Goal: Task Accomplishment & Management: Use online tool/utility

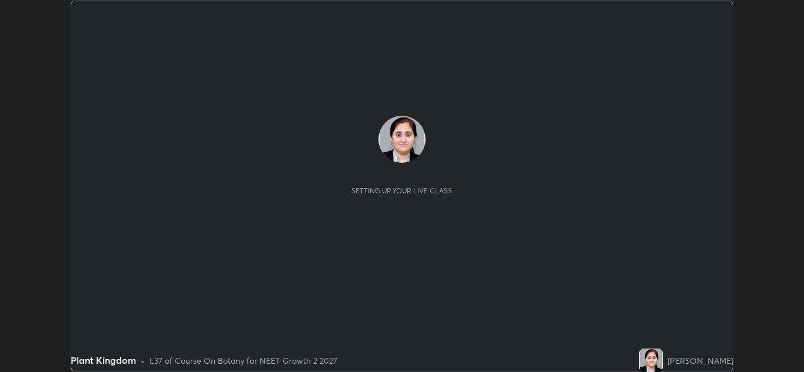
scroll to position [372, 804]
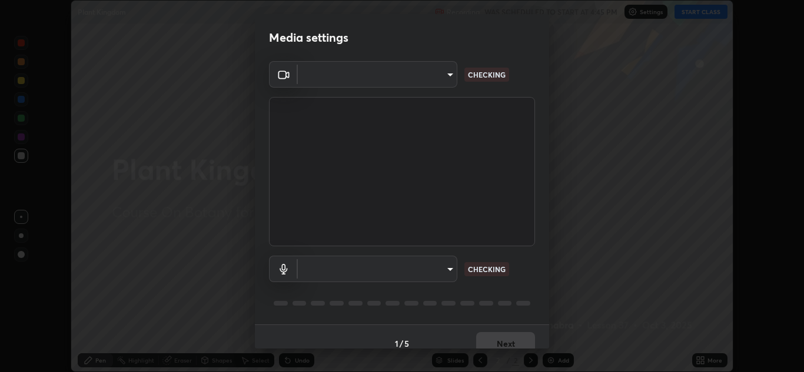
type input "e7f5d75c66a8ec01b6be6c8d9fba877b5f6738b88fd0c20368e9895a02b6f94a"
type input "communications"
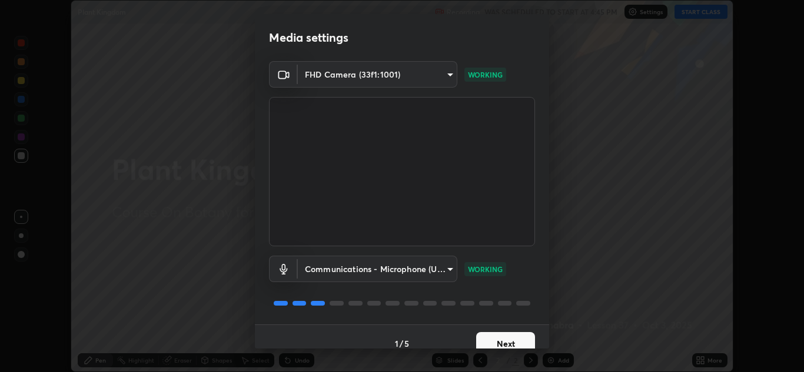
scroll to position [14, 0]
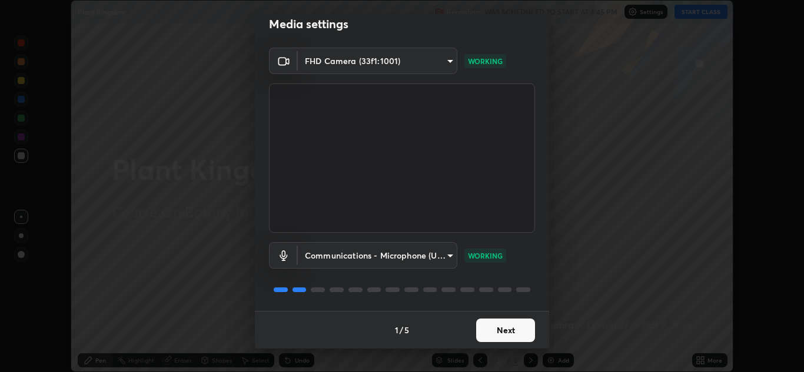
click at [508, 326] on button "Next" at bounding box center [505, 331] width 59 height 24
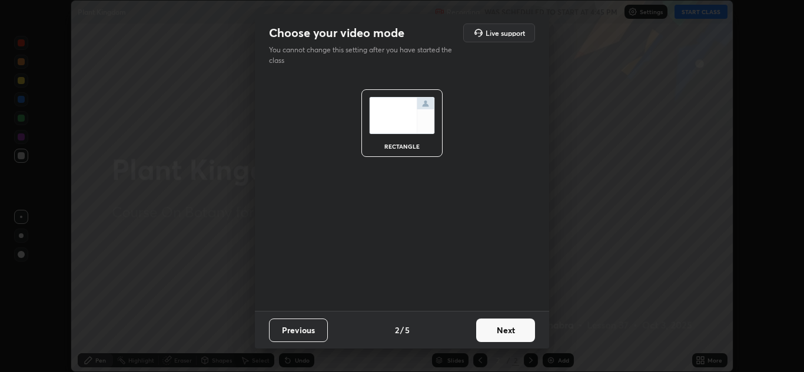
scroll to position [0, 0]
click at [508, 329] on button "Next" at bounding box center [505, 331] width 59 height 24
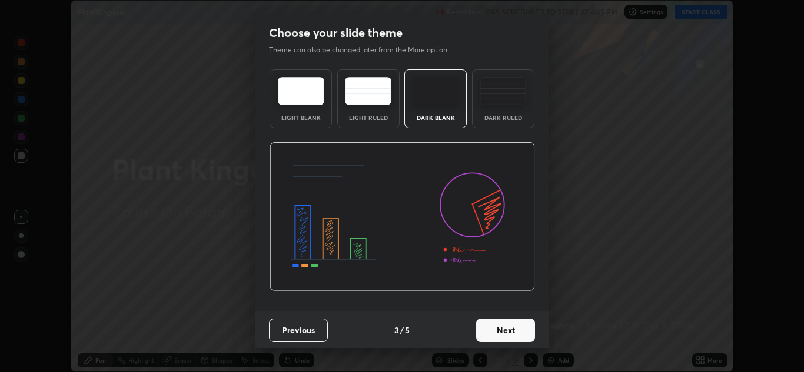
click at [508, 328] on button "Next" at bounding box center [505, 331] width 59 height 24
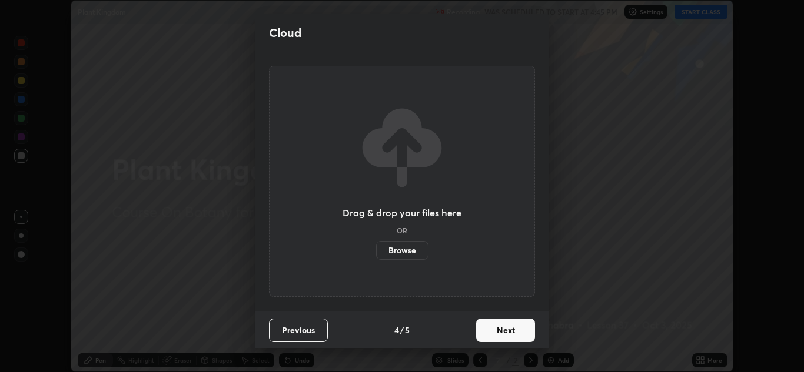
click at [509, 328] on button "Next" at bounding box center [505, 331] width 59 height 24
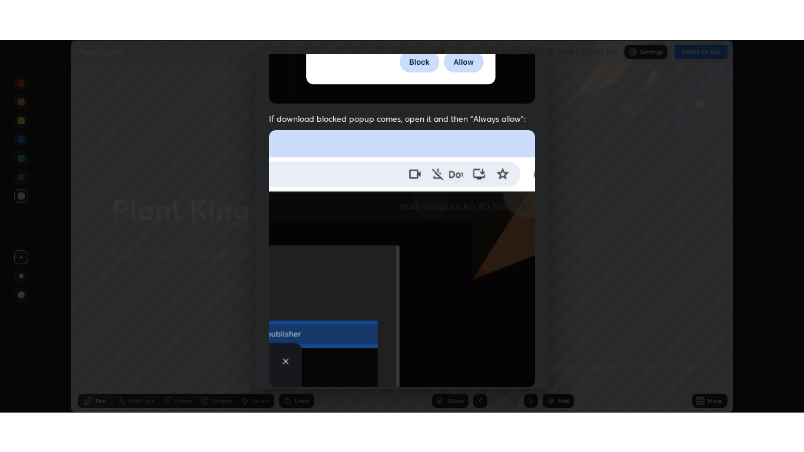
scroll to position [254, 0]
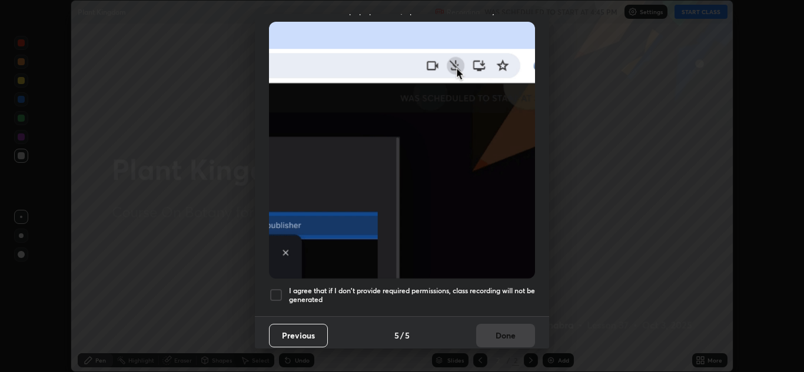
click at [278, 288] on div at bounding box center [276, 295] width 14 height 14
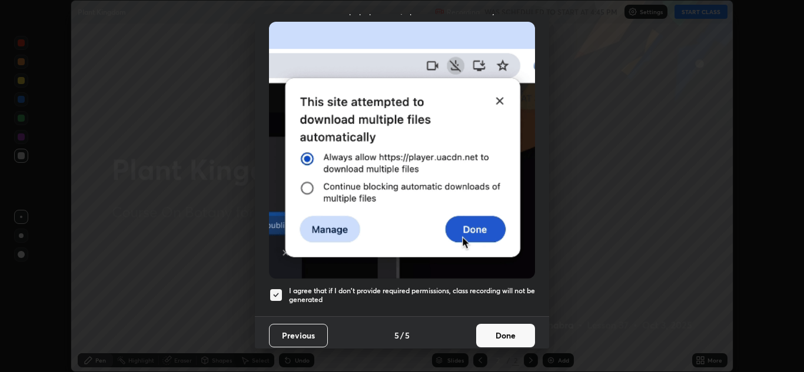
click at [494, 332] on button "Done" at bounding box center [505, 336] width 59 height 24
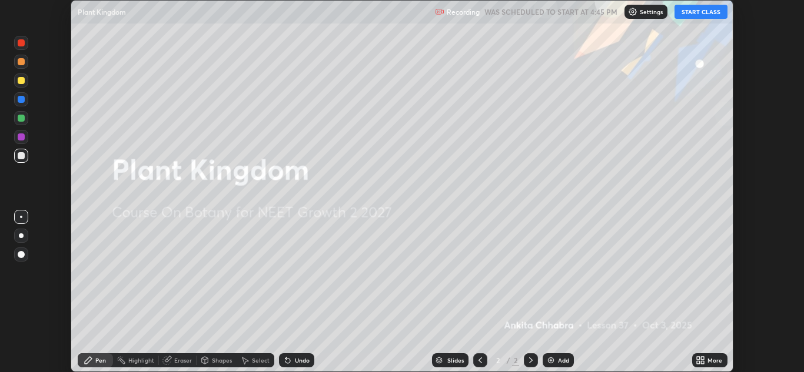
click at [701, 358] on icon at bounding box center [702, 358] width 3 height 3
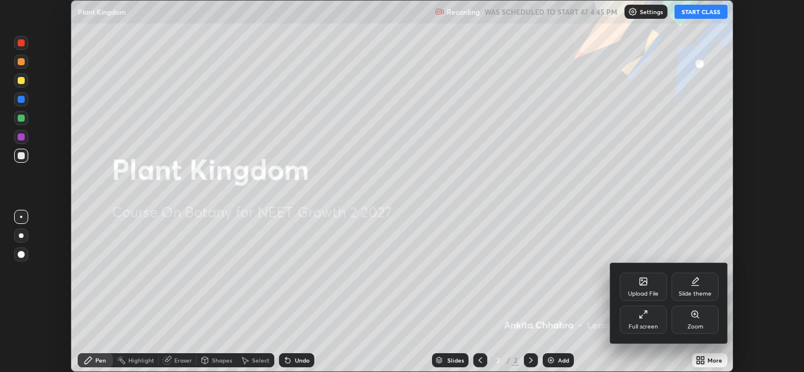
click at [658, 325] on div "Full screen" at bounding box center [642, 320] width 47 height 28
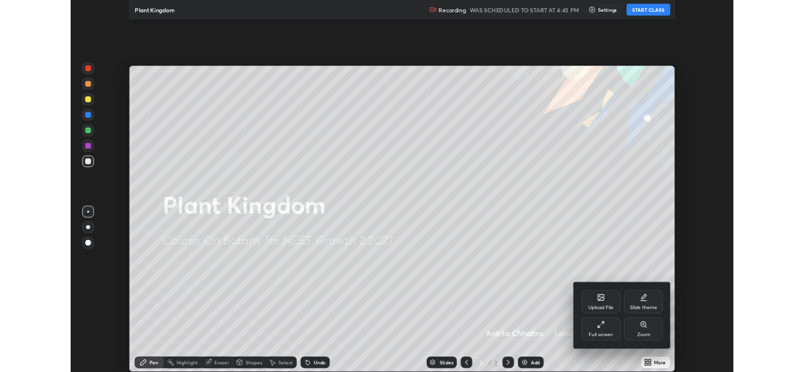
scroll to position [452, 804]
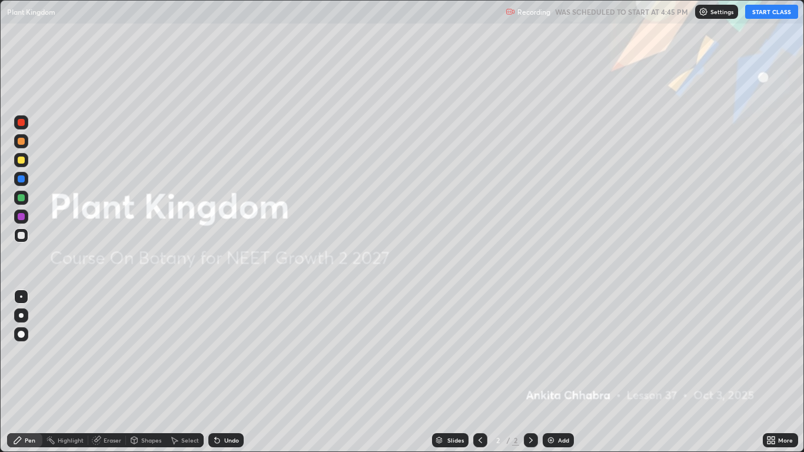
click at [756, 18] on button "START CLASS" at bounding box center [771, 12] width 53 height 14
click at [549, 372] on img at bounding box center [550, 439] width 9 height 9
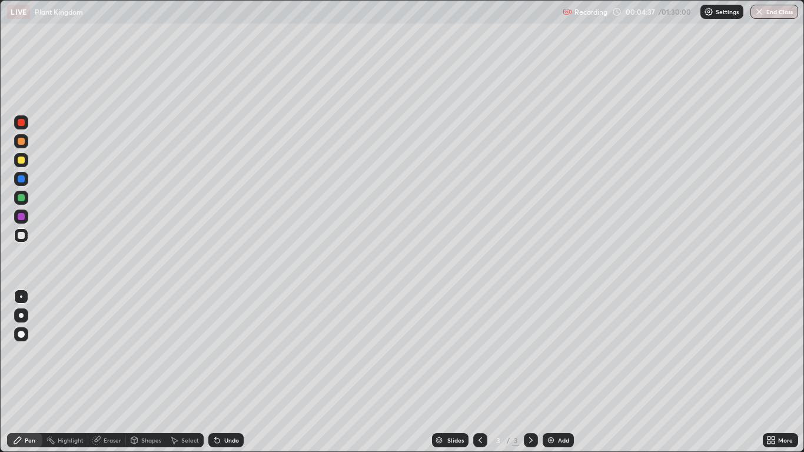
click at [25, 316] on div at bounding box center [21, 315] width 14 height 14
click at [26, 216] on div at bounding box center [21, 216] width 14 height 14
click at [24, 241] on div at bounding box center [21, 235] width 14 height 14
click at [24, 185] on div at bounding box center [21, 179] width 14 height 14
click at [21, 198] on div at bounding box center [21, 197] width 7 height 7
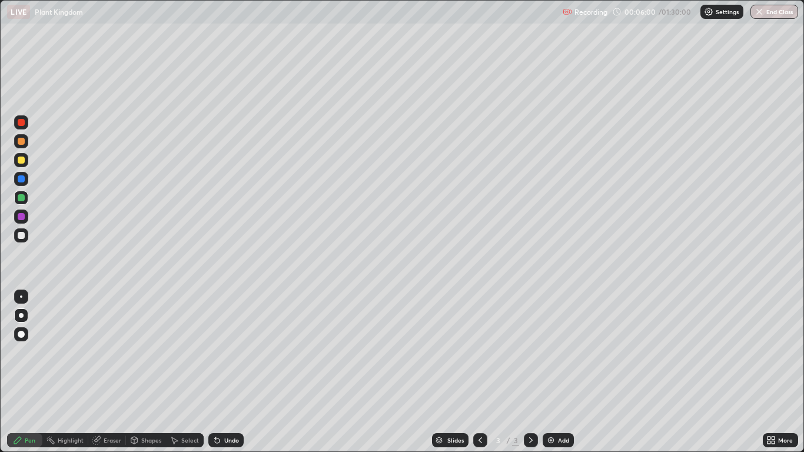
click at [237, 372] on div "Undo" at bounding box center [231, 440] width 15 height 6
click at [238, 372] on div "Undo" at bounding box center [225, 440] width 35 height 14
click at [236, 372] on div "Undo" at bounding box center [225, 440] width 35 height 14
click at [241, 372] on div "Undo" at bounding box center [225, 440] width 35 height 14
click at [230, 372] on div "Undo" at bounding box center [231, 440] width 15 height 6
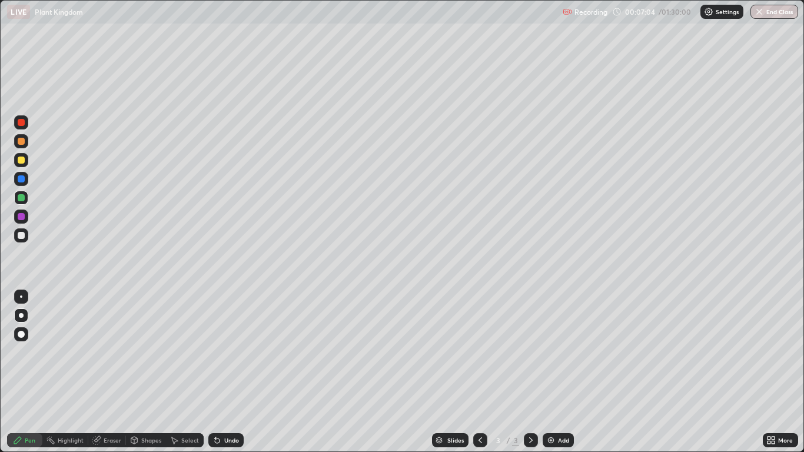
click at [233, 372] on div "Undo" at bounding box center [225, 440] width 35 height 14
click at [26, 218] on div at bounding box center [21, 216] width 14 height 14
click at [21, 122] on div at bounding box center [21, 122] width 7 height 7
click at [25, 144] on div at bounding box center [21, 141] width 14 height 14
click at [25, 238] on div at bounding box center [21, 235] width 14 height 14
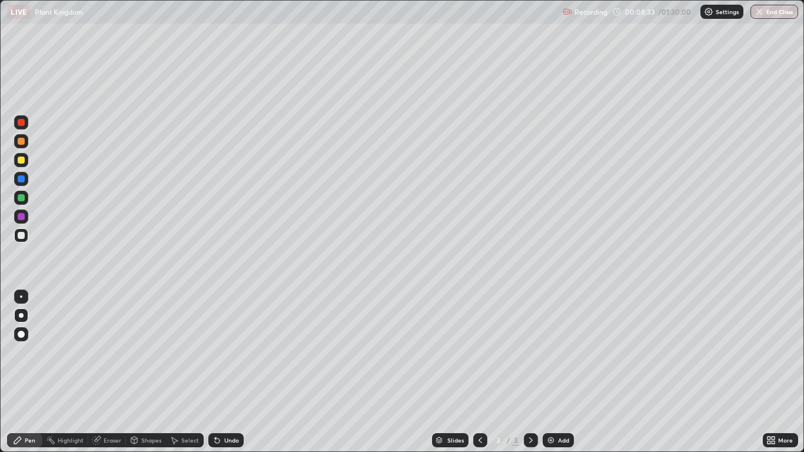
click at [24, 218] on div at bounding box center [21, 216] width 7 height 7
click at [216, 372] on icon at bounding box center [217, 440] width 5 height 5
click at [215, 372] on icon at bounding box center [217, 440] width 5 height 5
click at [215, 372] on icon at bounding box center [215, 437] width 1 height 1
click at [22, 179] on div at bounding box center [21, 178] width 7 height 7
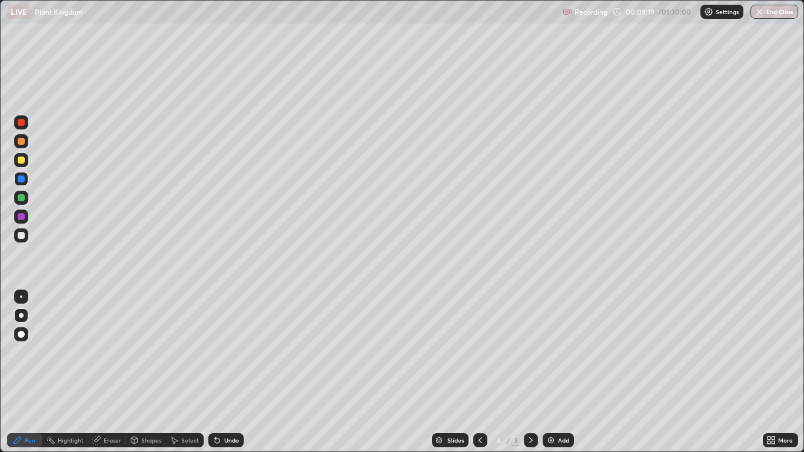
click at [24, 144] on div at bounding box center [21, 141] width 14 height 14
click at [21, 183] on div at bounding box center [21, 179] width 14 height 14
click at [20, 202] on div at bounding box center [21, 198] width 14 height 14
click at [564, 372] on div "Add" at bounding box center [563, 440] width 11 height 6
click at [25, 181] on div at bounding box center [21, 179] width 14 height 14
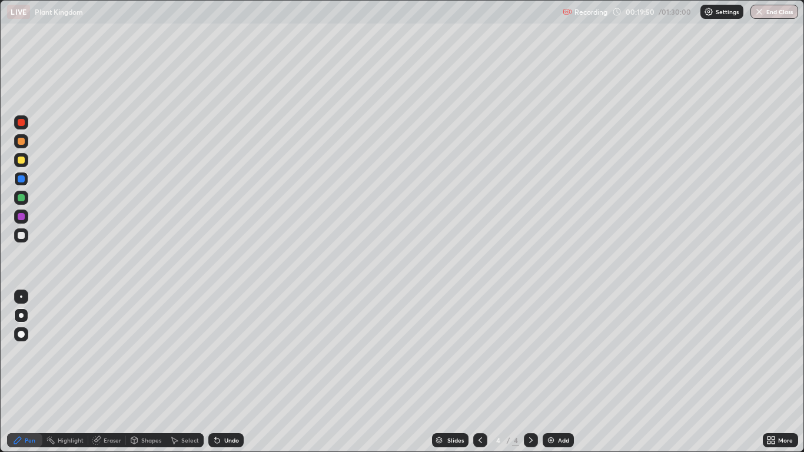
click at [21, 217] on div at bounding box center [21, 216] width 7 height 7
click at [27, 201] on div at bounding box center [21, 198] width 14 height 14
click at [225, 372] on div "Undo" at bounding box center [225, 440] width 35 height 14
click at [22, 217] on div at bounding box center [21, 216] width 7 height 7
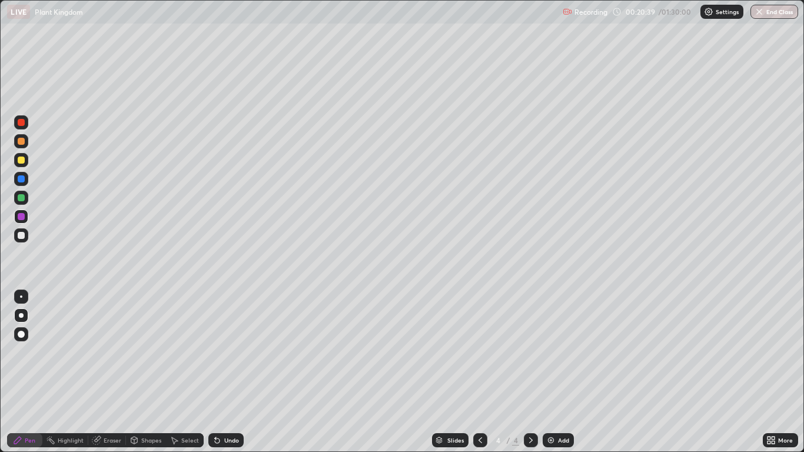
click at [25, 141] on div at bounding box center [21, 141] width 14 height 14
click at [27, 183] on div at bounding box center [21, 179] width 14 height 14
click at [23, 216] on div at bounding box center [21, 216] width 7 height 7
click at [20, 125] on div at bounding box center [21, 122] width 7 height 7
click at [118, 372] on div "Eraser" at bounding box center [113, 440] width 18 height 6
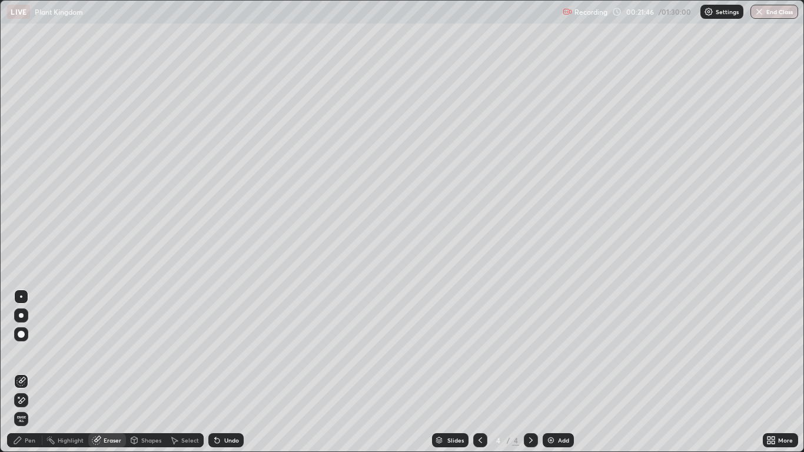
click at [29, 372] on div "Pen" at bounding box center [30, 440] width 11 height 6
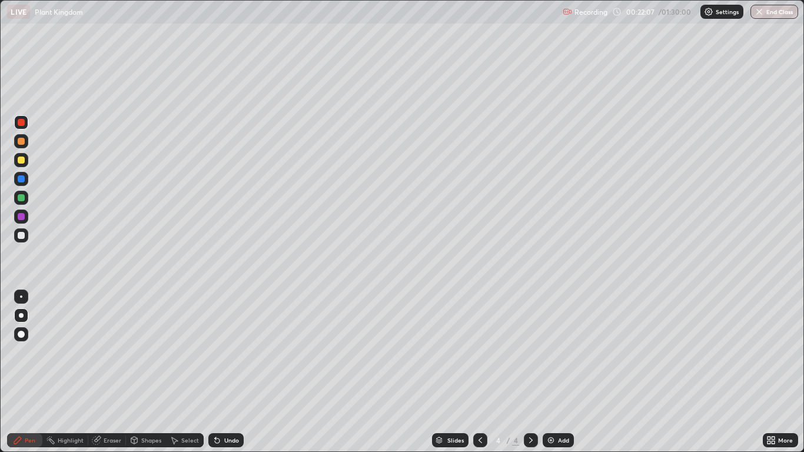
click at [479, 372] on icon at bounding box center [479, 439] width 9 height 9
click at [532, 372] on icon at bounding box center [530, 439] width 9 height 9
click at [558, 372] on div "Add" at bounding box center [563, 440] width 11 height 6
click at [226, 372] on div "Undo" at bounding box center [225, 440] width 35 height 14
click at [229, 372] on div "Undo" at bounding box center [231, 440] width 15 height 6
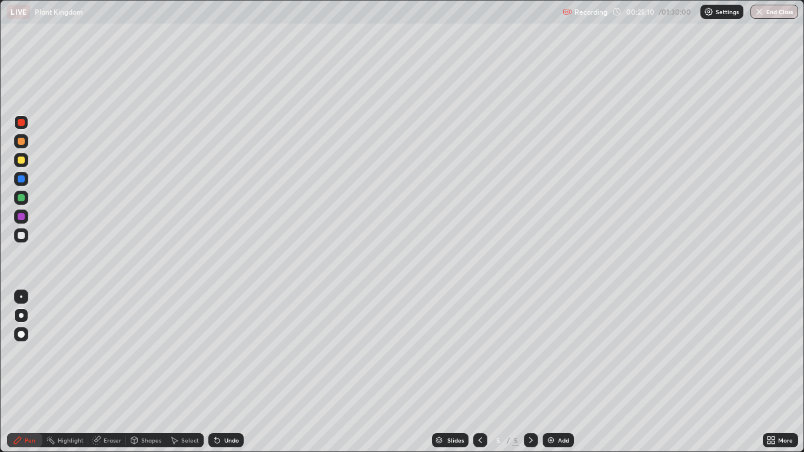
click at [228, 372] on div "Undo" at bounding box center [225, 440] width 35 height 14
click at [226, 372] on div "Undo" at bounding box center [231, 440] width 15 height 6
click at [26, 182] on div at bounding box center [21, 179] width 14 height 14
click at [229, 372] on div "Undo" at bounding box center [231, 440] width 15 height 6
click at [235, 372] on div "Undo" at bounding box center [231, 440] width 15 height 6
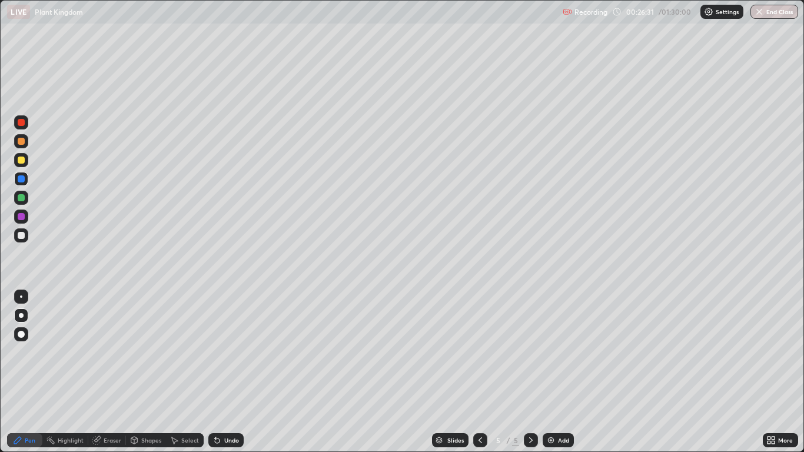
click at [25, 219] on div at bounding box center [21, 216] width 14 height 14
click at [24, 141] on div at bounding box center [21, 141] width 7 height 7
click at [22, 179] on div at bounding box center [21, 178] width 7 height 7
click at [22, 235] on div at bounding box center [21, 235] width 7 height 7
click at [26, 217] on div at bounding box center [21, 216] width 14 height 14
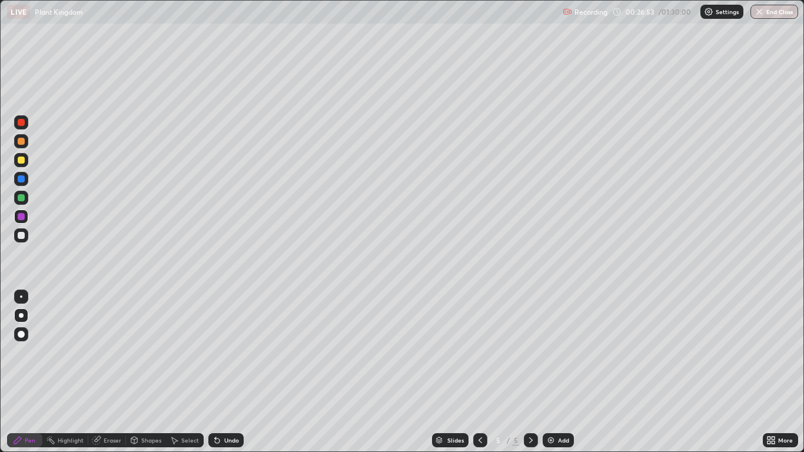
click at [22, 198] on div at bounding box center [21, 197] width 7 height 7
click at [26, 201] on div at bounding box center [21, 198] width 14 height 14
click at [21, 142] on div at bounding box center [21, 141] width 7 height 7
click at [24, 221] on div at bounding box center [21, 216] width 14 height 14
click at [149, 372] on div "Shapes" at bounding box center [151, 440] width 20 height 6
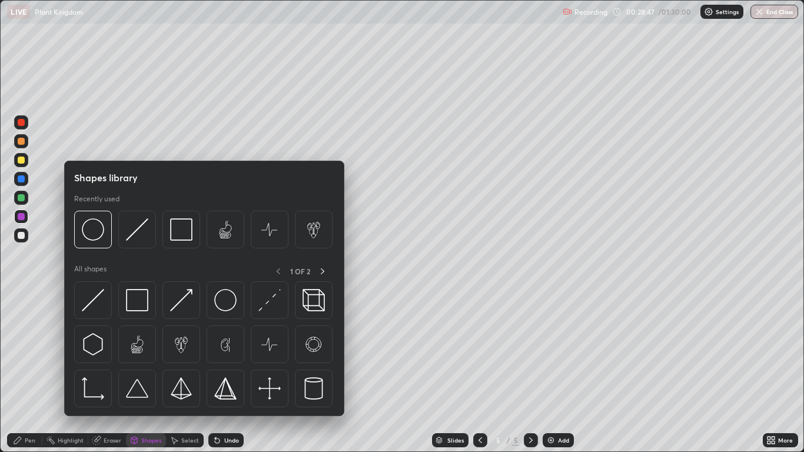
click at [115, 372] on div "Eraser" at bounding box center [113, 440] width 18 height 6
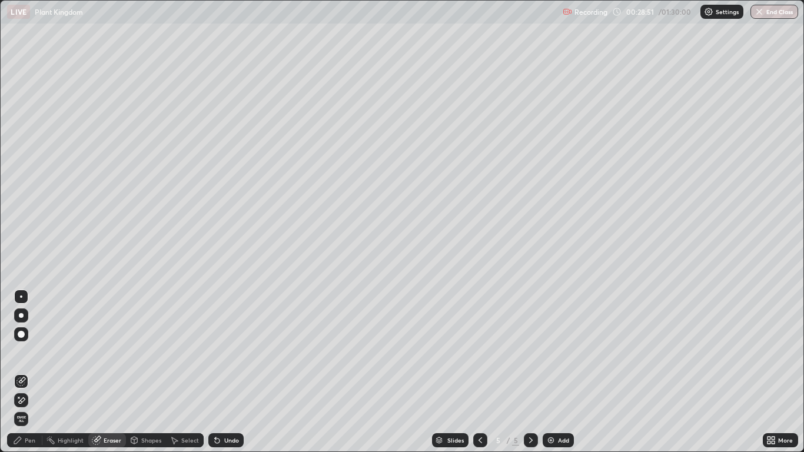
click at [27, 372] on div "Pen" at bounding box center [30, 440] width 11 height 6
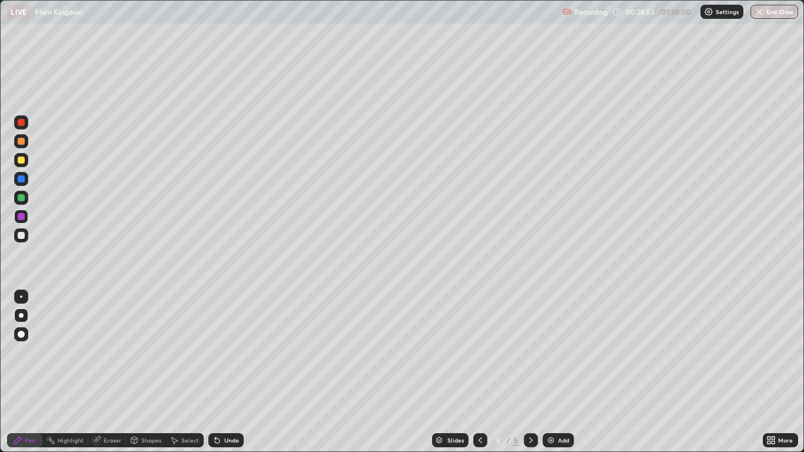
click at [178, 372] on icon at bounding box center [173, 439] width 9 height 9
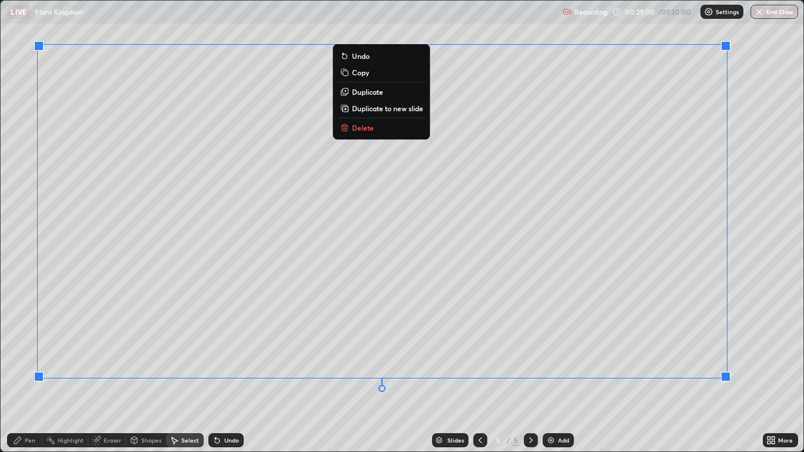
click at [34, 372] on div "Pen" at bounding box center [30, 440] width 11 height 6
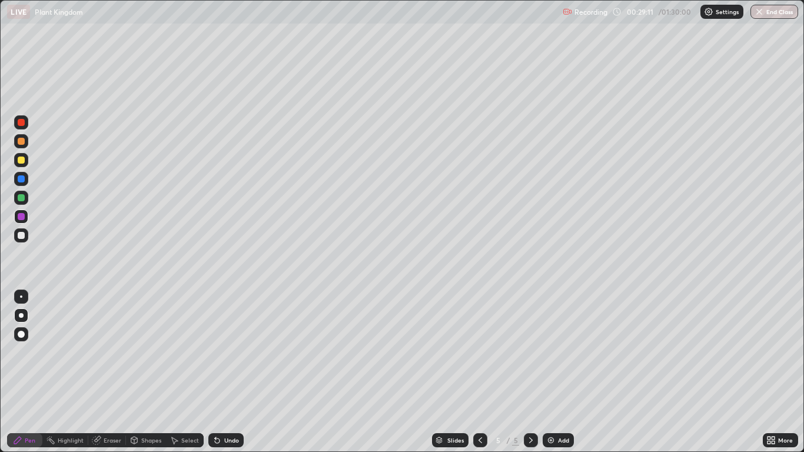
click at [22, 217] on div at bounding box center [21, 216] width 7 height 7
click at [602, 372] on div "Slides 5 / 5 Add" at bounding box center [503, 440] width 518 height 24
click at [24, 141] on div at bounding box center [21, 141] width 7 height 7
click at [225, 372] on div "Undo" at bounding box center [231, 440] width 15 height 6
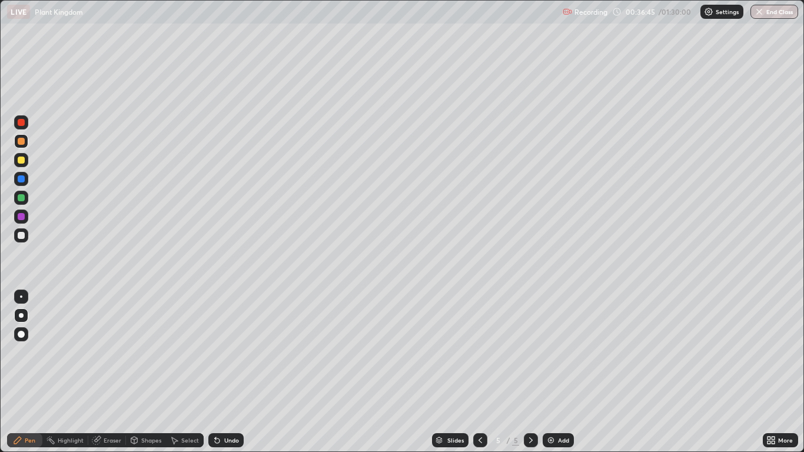
click at [25, 127] on div at bounding box center [21, 122] width 14 height 14
click at [24, 240] on div at bounding box center [21, 235] width 14 height 14
click at [767, 372] on icon at bounding box center [768, 438] width 3 height 3
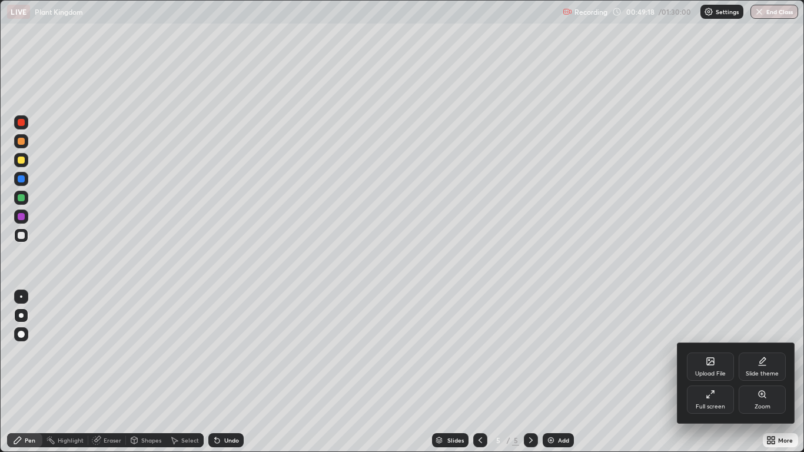
click at [709, 372] on div "Full screen" at bounding box center [709, 407] width 29 height 6
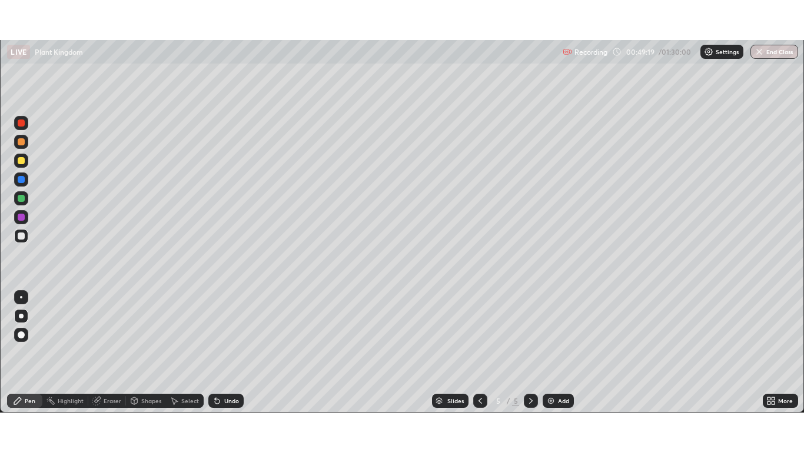
scroll to position [58456, 58025]
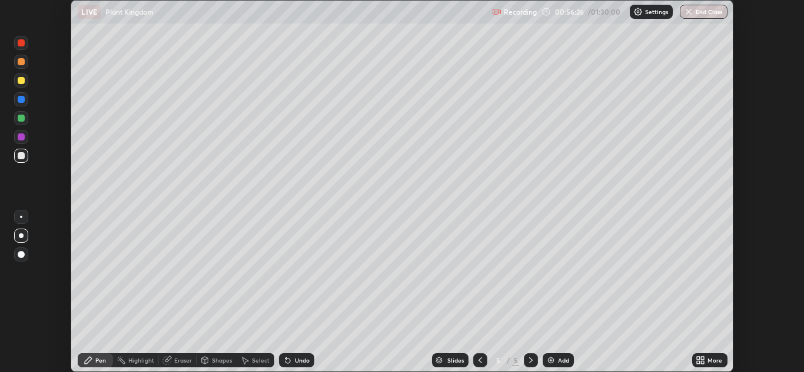
click at [698, 362] on icon at bounding box center [698, 362] width 3 height 3
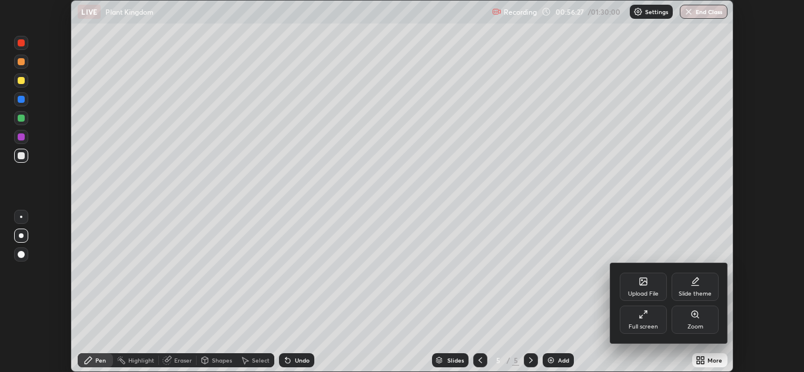
click at [647, 319] on icon at bounding box center [642, 314] width 9 height 9
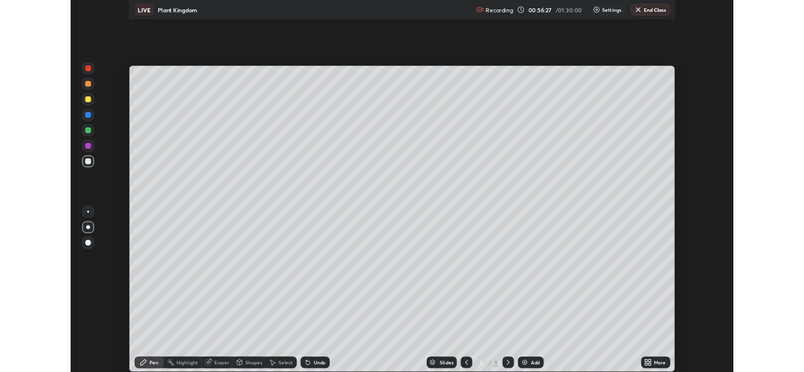
scroll to position [452, 804]
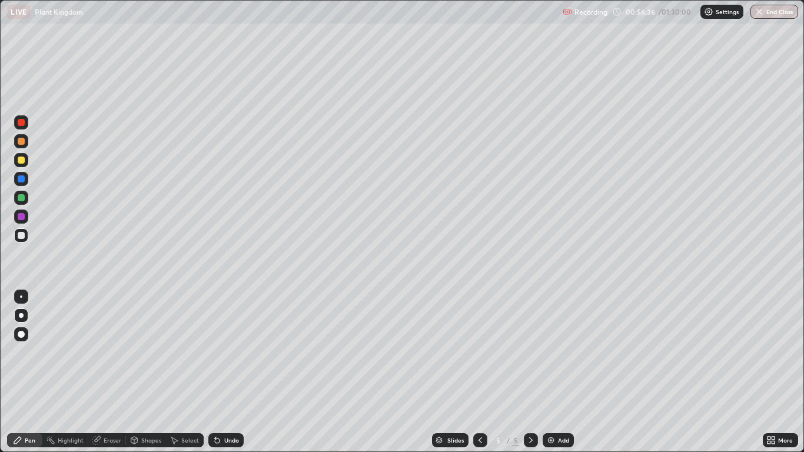
click at [762, 372] on div "More" at bounding box center [779, 440] width 35 height 14
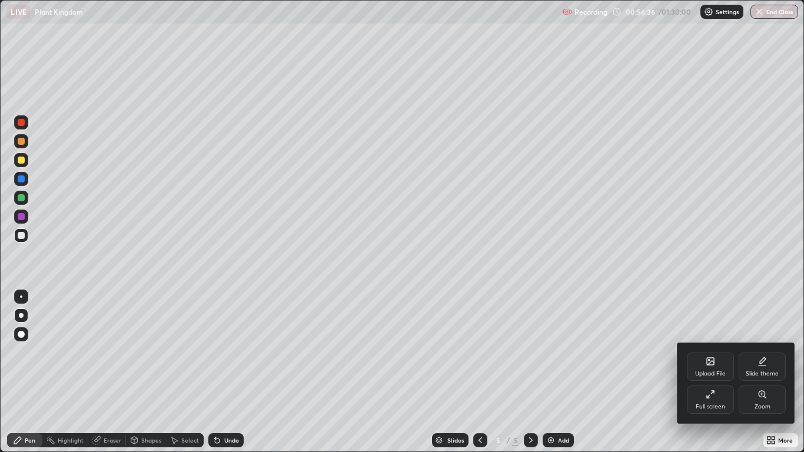
click at [707, 372] on div "Full screen" at bounding box center [710, 399] width 47 height 28
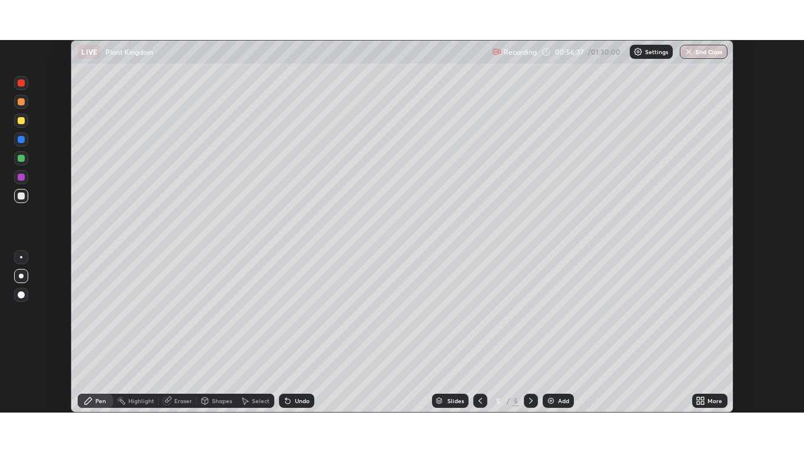
scroll to position [58456, 58025]
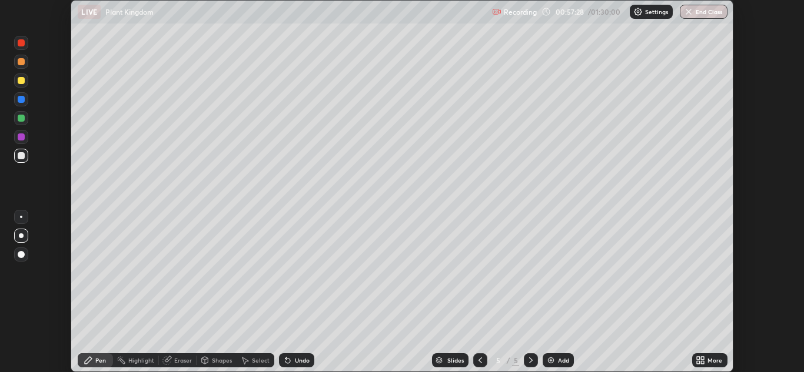
click at [713, 358] on div "More" at bounding box center [714, 361] width 15 height 6
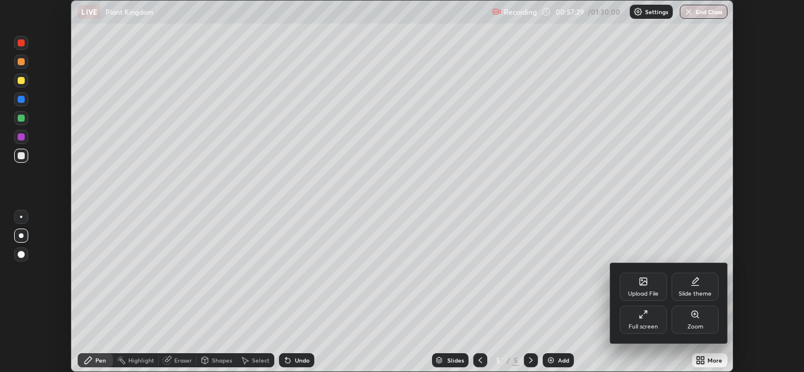
click at [651, 322] on div "Full screen" at bounding box center [642, 320] width 47 height 28
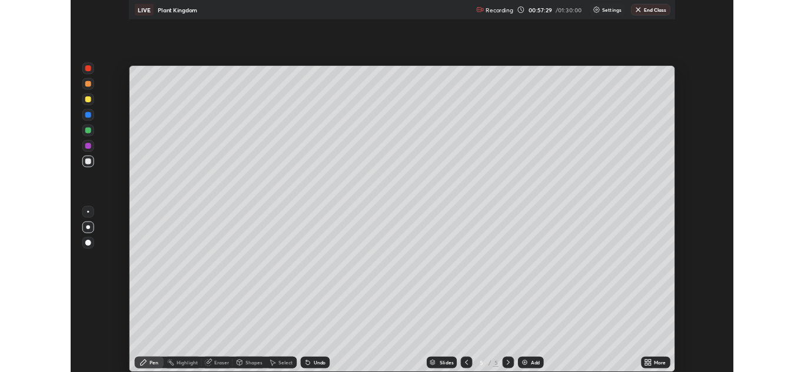
scroll to position [452, 804]
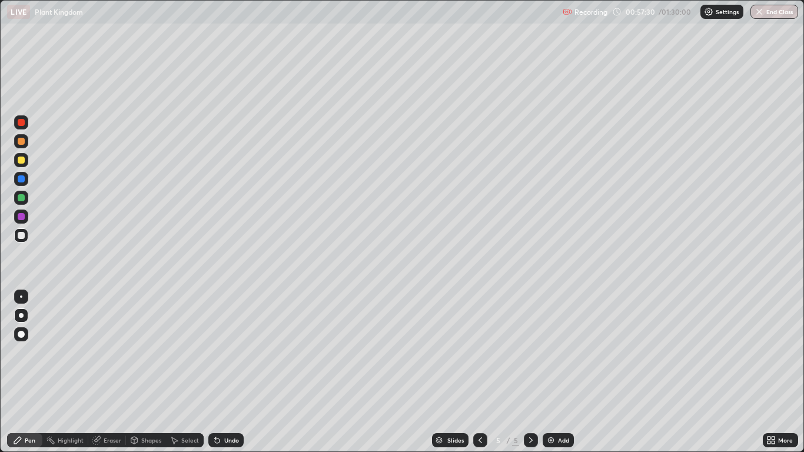
click at [555, 372] on img at bounding box center [550, 439] width 9 height 9
click at [25, 313] on div at bounding box center [21, 315] width 14 height 14
click at [21, 142] on div at bounding box center [21, 141] width 7 height 7
click at [28, 198] on div at bounding box center [21, 198] width 14 height 14
click at [227, 372] on div "Undo" at bounding box center [231, 440] width 15 height 6
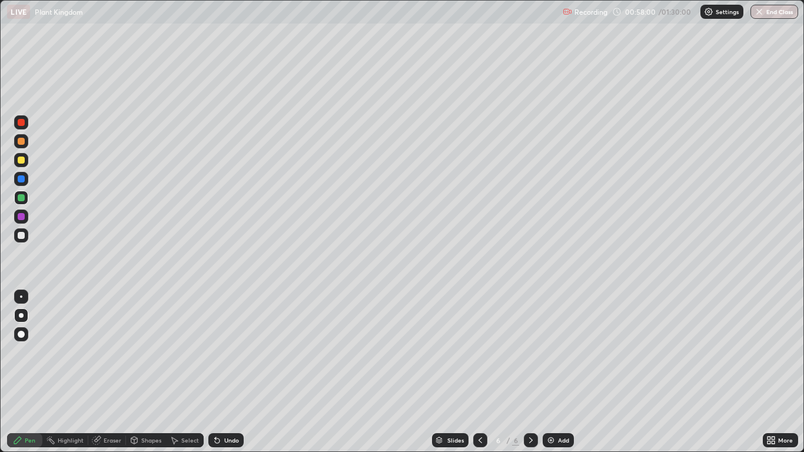
click at [22, 235] on div at bounding box center [21, 235] width 7 height 7
click at [227, 372] on div "Undo" at bounding box center [225, 440] width 35 height 14
click at [226, 372] on div "Undo" at bounding box center [231, 440] width 15 height 6
click at [236, 372] on div "Undo" at bounding box center [231, 440] width 15 height 6
click at [22, 198] on div at bounding box center [21, 197] width 7 height 7
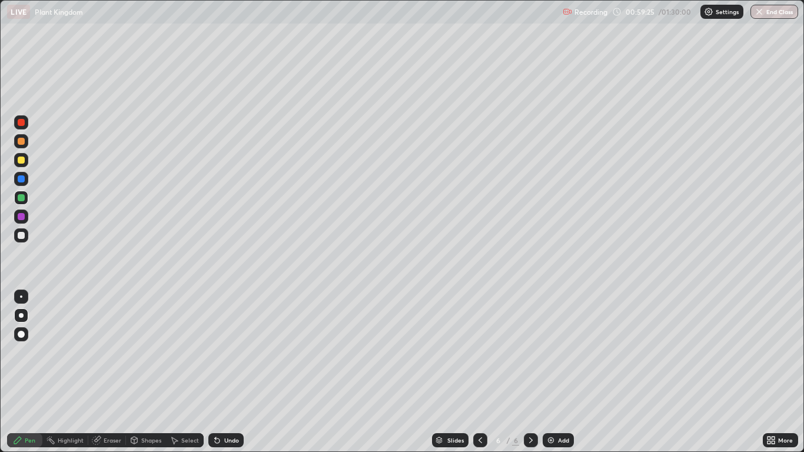
click at [22, 216] on div at bounding box center [21, 216] width 7 height 7
click at [25, 199] on div at bounding box center [21, 198] width 14 height 14
click at [24, 236] on div at bounding box center [21, 235] width 7 height 7
click at [235, 372] on div "Undo" at bounding box center [231, 440] width 15 height 6
click at [232, 372] on div "Undo" at bounding box center [231, 440] width 15 height 6
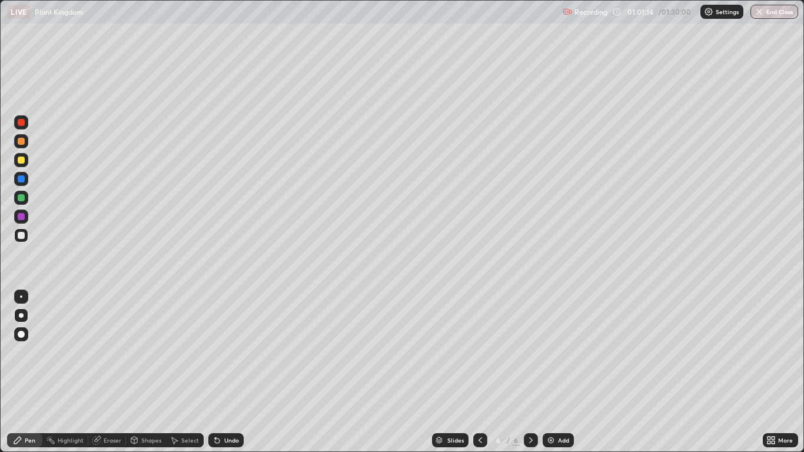
click at [226, 372] on div "Undo" at bounding box center [231, 440] width 15 height 6
click at [234, 372] on div "Undo" at bounding box center [225, 440] width 35 height 14
click at [236, 372] on div "Undo" at bounding box center [231, 440] width 15 height 6
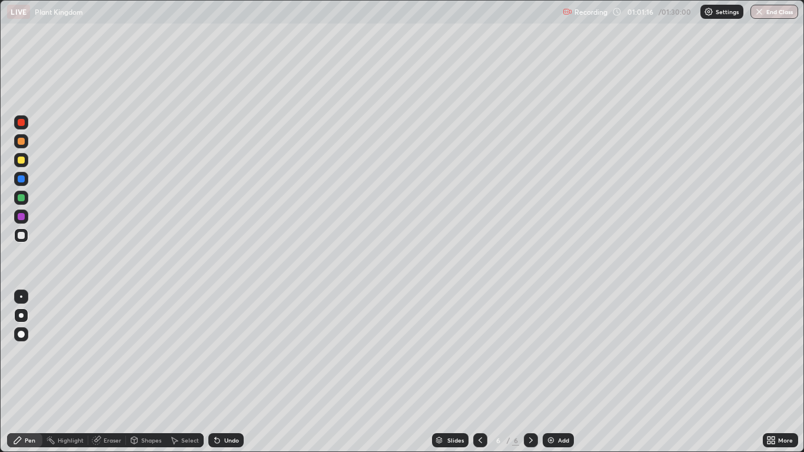
click at [238, 372] on div "Undo" at bounding box center [225, 440] width 35 height 14
click at [239, 372] on div "Undo" at bounding box center [225, 440] width 35 height 14
click at [27, 123] on div at bounding box center [21, 122] width 14 height 14
click at [25, 181] on div at bounding box center [21, 179] width 14 height 14
click at [559, 372] on div "Add" at bounding box center [563, 440] width 11 height 6
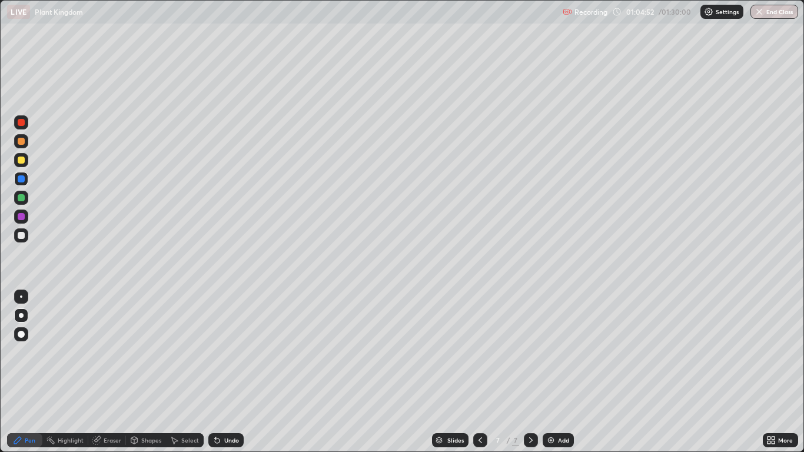
click at [25, 144] on div at bounding box center [21, 141] width 14 height 14
click at [25, 178] on div at bounding box center [21, 179] width 14 height 14
click at [24, 199] on div at bounding box center [21, 197] width 7 height 7
click at [25, 217] on div at bounding box center [21, 216] width 14 height 14
click at [21, 179] on div at bounding box center [21, 178] width 7 height 7
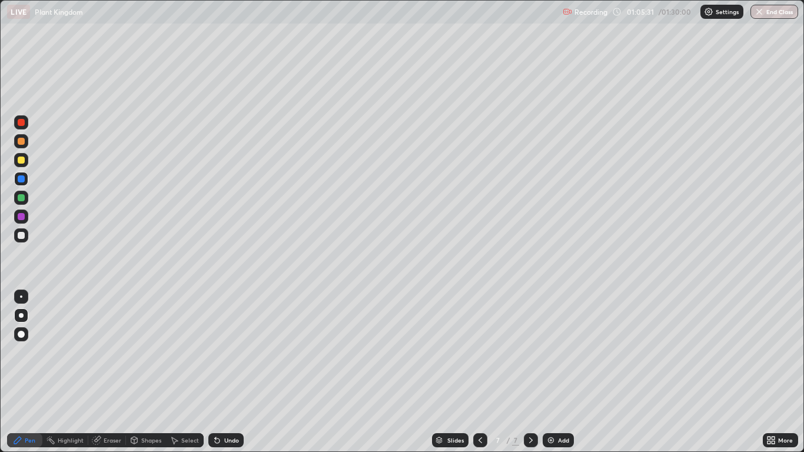
click at [26, 237] on div at bounding box center [21, 235] width 14 height 14
click at [22, 216] on div at bounding box center [21, 216] width 7 height 7
click at [24, 197] on div at bounding box center [21, 197] width 7 height 7
click at [23, 236] on div at bounding box center [21, 235] width 7 height 7
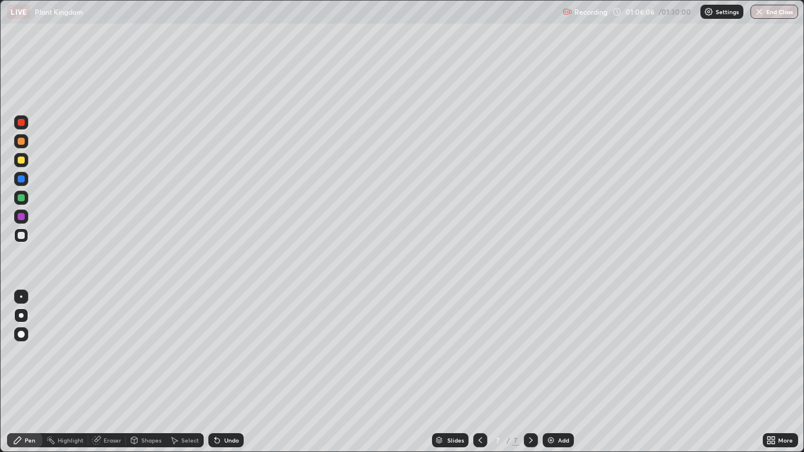
click at [222, 372] on div "Undo" at bounding box center [225, 440] width 35 height 14
click at [229, 372] on div "Undo" at bounding box center [225, 440] width 35 height 14
click at [21, 198] on div at bounding box center [21, 197] width 7 height 7
click at [25, 238] on div at bounding box center [21, 235] width 14 height 14
click at [26, 197] on div at bounding box center [21, 198] width 14 height 14
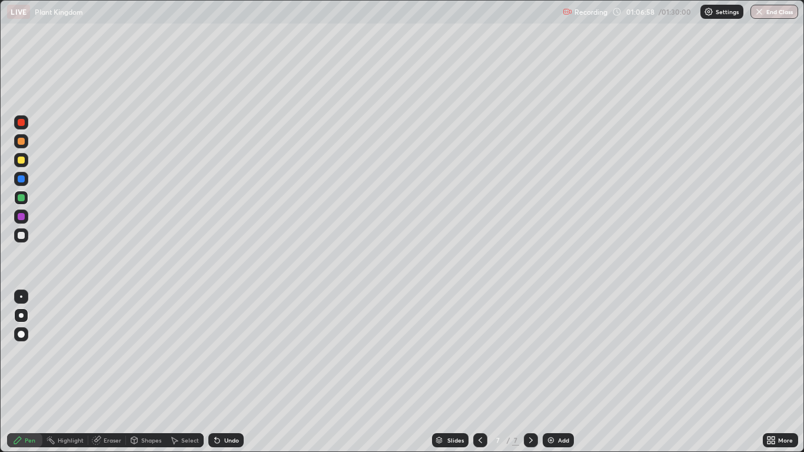
click at [24, 185] on div at bounding box center [21, 179] width 14 height 14
click at [226, 372] on div "Undo" at bounding box center [231, 440] width 15 height 6
click at [26, 144] on div at bounding box center [21, 141] width 14 height 14
click at [24, 184] on div at bounding box center [21, 179] width 14 height 14
click at [26, 239] on div at bounding box center [21, 235] width 14 height 14
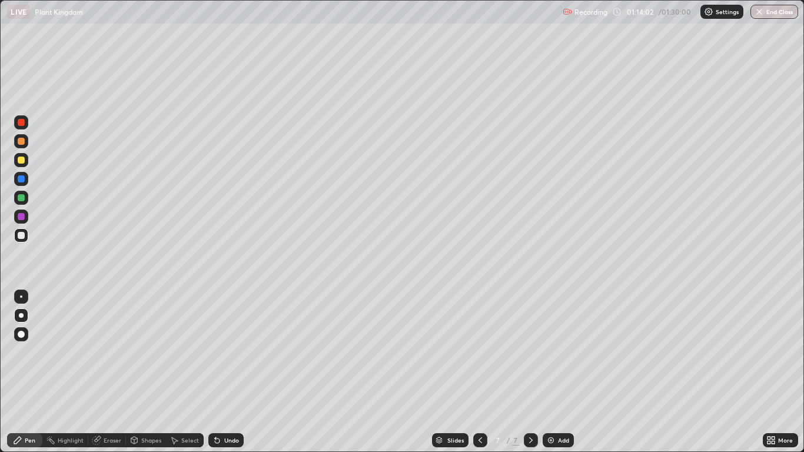
click at [26, 198] on div at bounding box center [21, 198] width 14 height 14
click at [224, 372] on div "Undo" at bounding box center [231, 440] width 15 height 6
click at [231, 372] on div "Undo" at bounding box center [231, 440] width 15 height 6
click at [21, 179] on div at bounding box center [21, 178] width 7 height 7
click at [23, 218] on div at bounding box center [21, 216] width 7 height 7
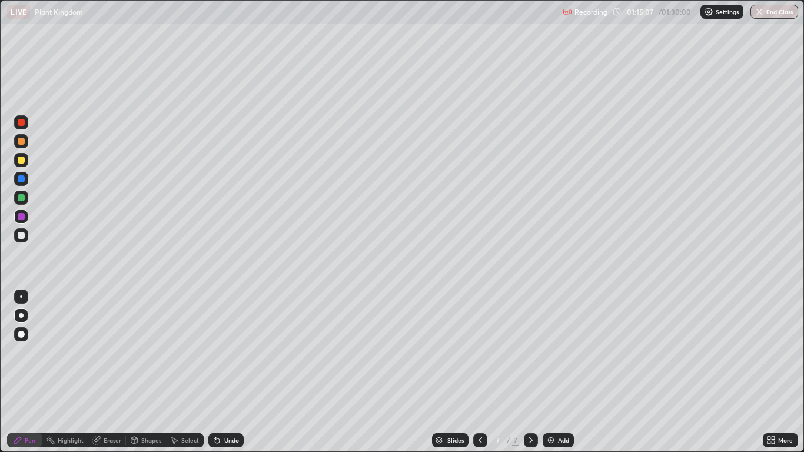
click at [216, 372] on icon at bounding box center [217, 440] width 5 height 5
click at [215, 372] on icon at bounding box center [217, 440] width 5 height 5
click at [215, 372] on div "Undo" at bounding box center [225, 440] width 35 height 14
click at [325, 372] on div "Slides 7 / 7 Add" at bounding box center [503, 440] width 518 height 24
click at [326, 372] on div "Slides 7 / 7 Add" at bounding box center [503, 440] width 518 height 24
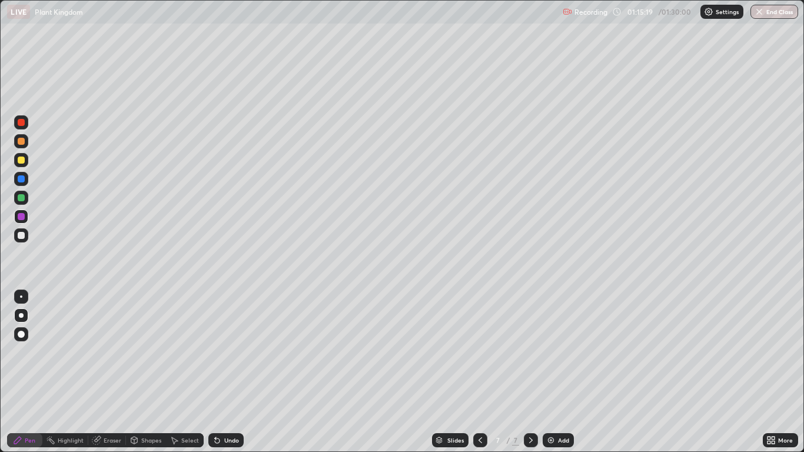
click at [242, 372] on div "Undo" at bounding box center [225, 440] width 35 height 14
click at [144, 372] on div "Shapes" at bounding box center [151, 440] width 20 height 6
click at [116, 372] on div "Eraser" at bounding box center [113, 440] width 18 height 6
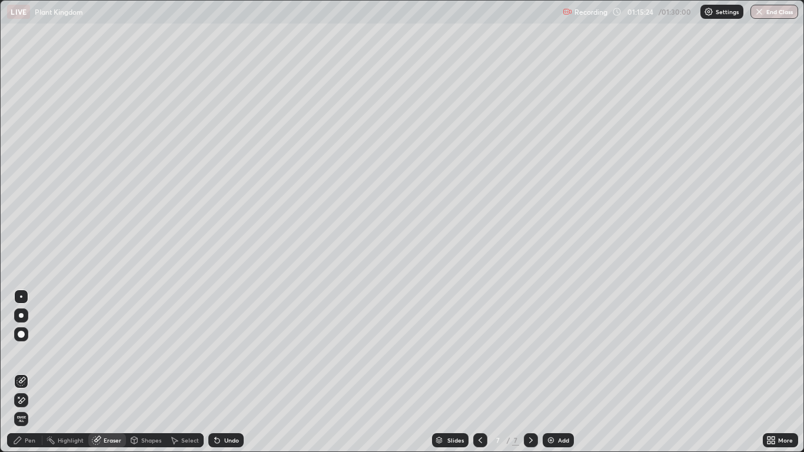
click at [30, 372] on div "Pen" at bounding box center [30, 440] width 11 height 6
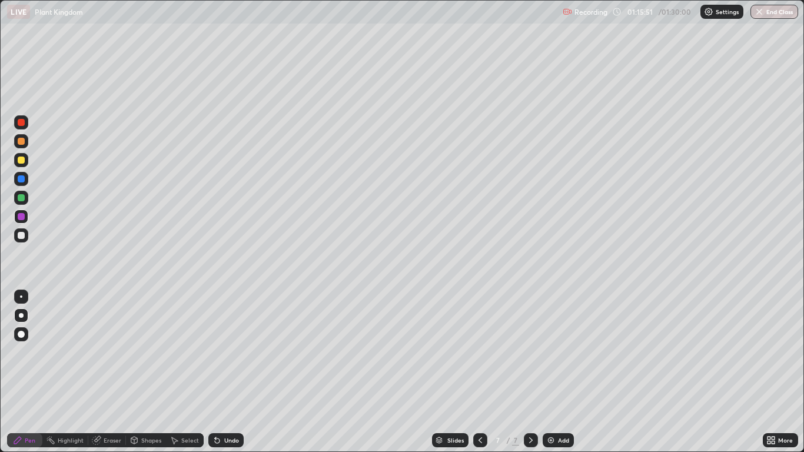
click at [25, 146] on div at bounding box center [21, 141] width 14 height 14
click at [559, 372] on div "Add" at bounding box center [563, 440] width 11 height 6
click at [22, 128] on div at bounding box center [21, 122] width 14 height 14
click at [24, 184] on div at bounding box center [21, 179] width 14 height 14
click at [25, 235] on div at bounding box center [21, 235] width 14 height 14
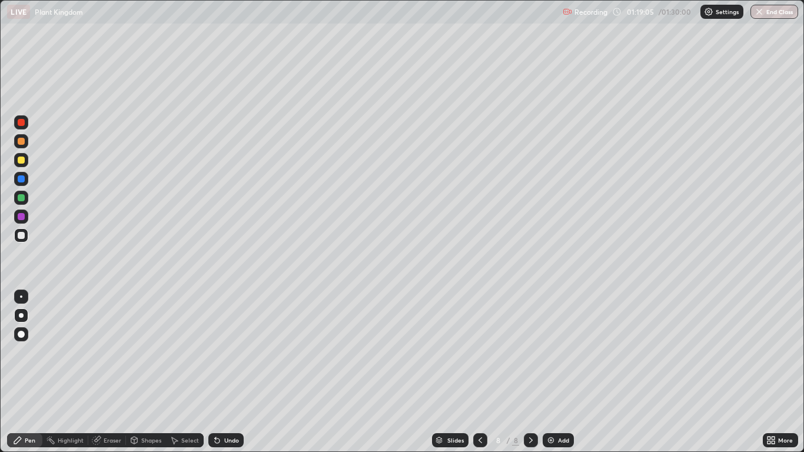
click at [27, 183] on div at bounding box center [21, 179] width 14 height 14
click at [26, 166] on div at bounding box center [21, 160] width 14 height 14
click at [24, 202] on div at bounding box center [21, 198] width 14 height 14
click at [765, 17] on button "End Class" at bounding box center [774, 12] width 48 height 14
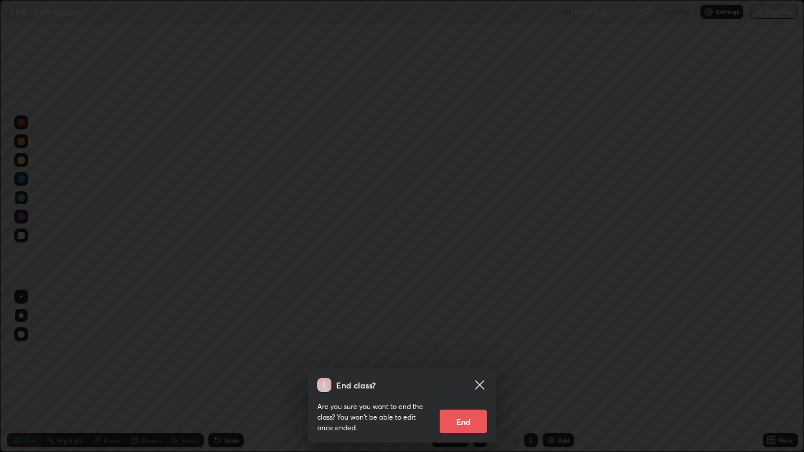
click at [469, 372] on button "End" at bounding box center [462, 421] width 47 height 24
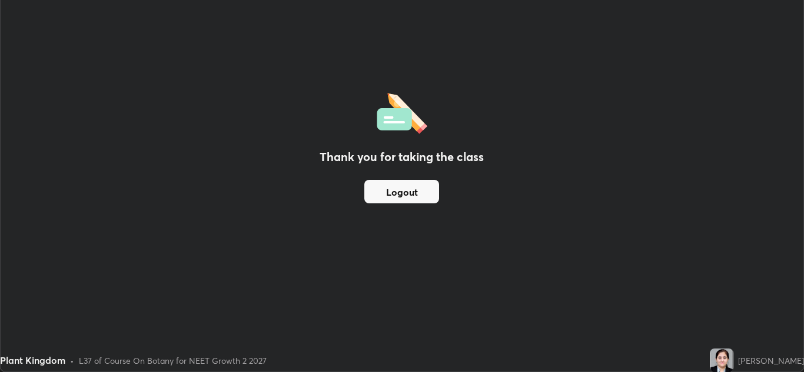
scroll to position [58456, 58025]
